Goal: Task Accomplishment & Management: Complete application form

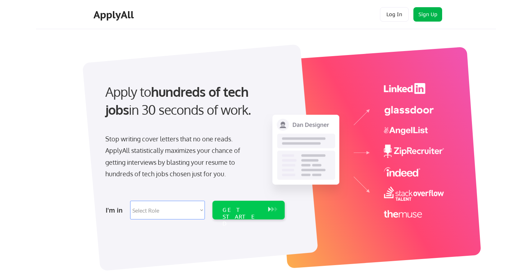
click at [431, 19] on button "Sign Up" at bounding box center [427, 14] width 29 height 14
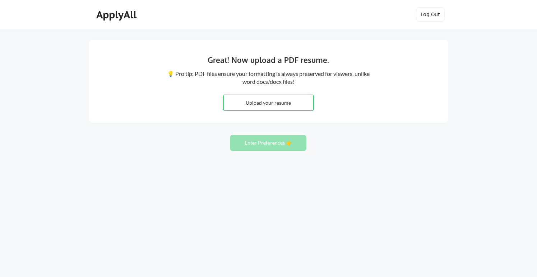
click at [120, 18] on div "ApplyAll" at bounding box center [117, 15] width 42 height 12
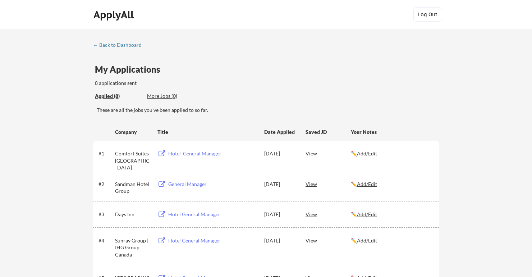
click at [211, 152] on div "Hotel General Manager" at bounding box center [212, 153] width 89 height 7
click at [190, 181] on div "General Manager" at bounding box center [212, 183] width 89 height 7
click at [192, 210] on div "Hotel General Manager" at bounding box center [211, 213] width 91 height 13
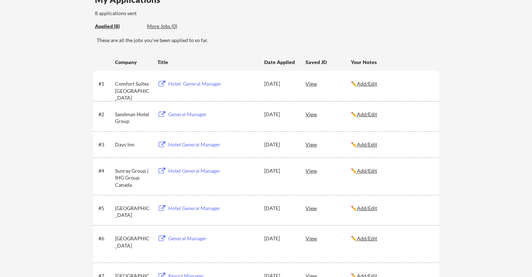
scroll to position [72, 0]
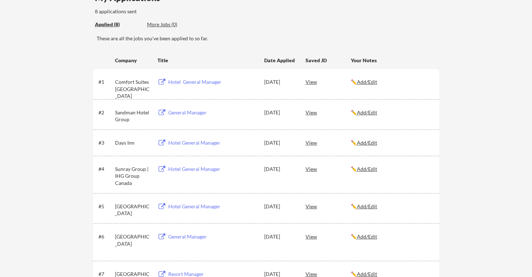
click at [202, 169] on div "Hotel General Manager" at bounding box center [212, 168] width 89 height 7
click at [199, 207] on div "Hotel General Manager" at bounding box center [212, 206] width 89 height 7
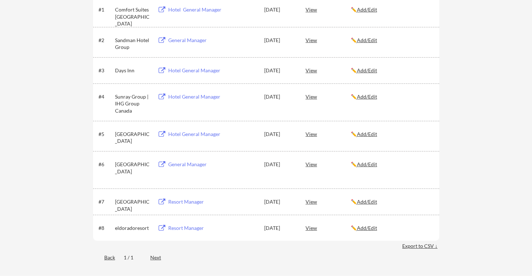
scroll to position [147, 0]
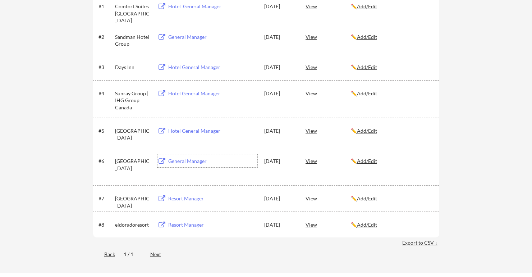
click at [193, 161] on div "General Manager" at bounding box center [212, 160] width 89 height 7
click at [187, 199] on div "Resort Manager" at bounding box center [212, 198] width 89 height 7
click at [184, 224] on div "Resort Manager" at bounding box center [212, 224] width 89 height 7
click at [309, 198] on div "View" at bounding box center [327, 198] width 45 height 13
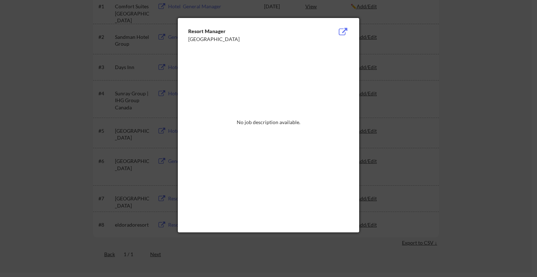
click at [372, 141] on div at bounding box center [268, 138] width 537 height 277
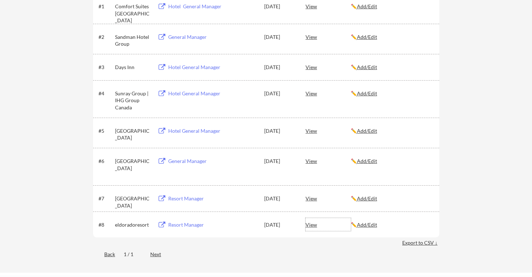
click at [311, 225] on div "View" at bounding box center [327, 224] width 45 height 13
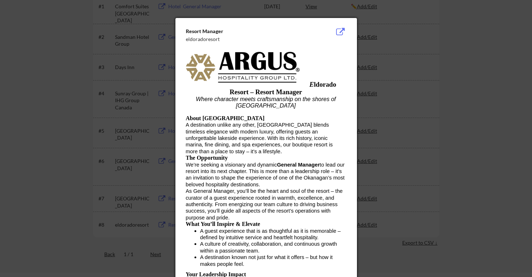
click at [406, 184] on div at bounding box center [266, 138] width 532 height 277
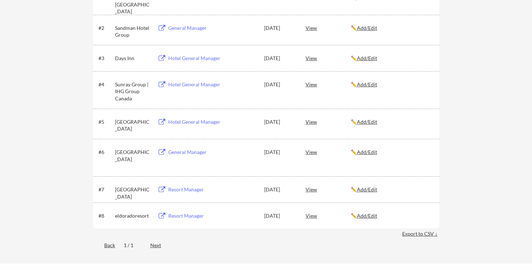
scroll to position [132, 0]
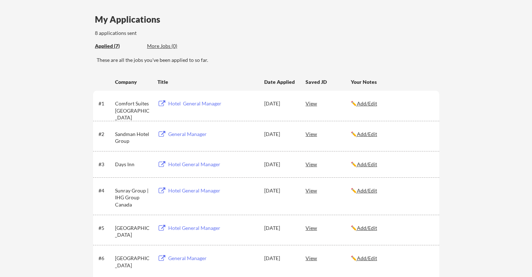
scroll to position [46, 0]
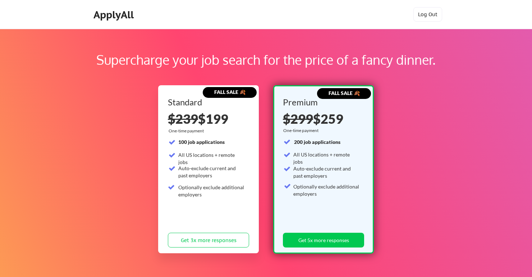
scroll to position [145, 0]
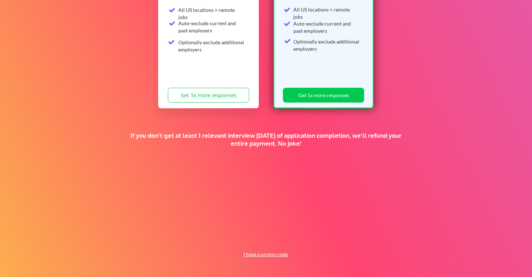
click at [268, 254] on button "I have a promo code" at bounding box center [265, 254] width 53 height 9
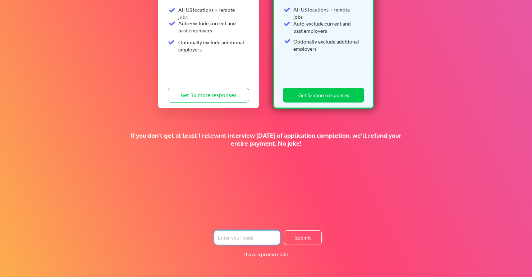
click at [252, 233] on input "input" at bounding box center [247, 237] width 66 height 15
type input "WEAPPLY"
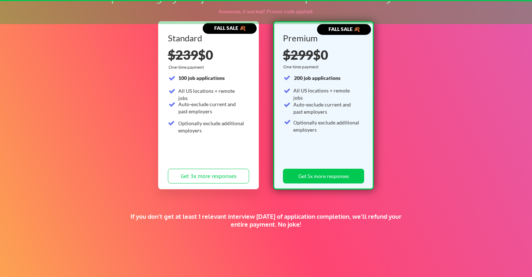
scroll to position [50, 0]
